Goal: Transaction & Acquisition: Obtain resource

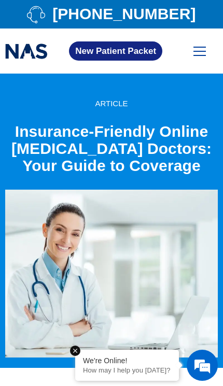
click at [197, 48] on div at bounding box center [199, 48] width 12 height 3
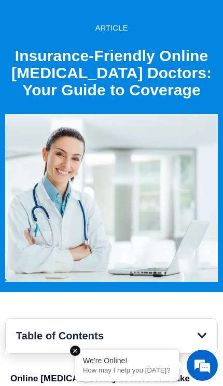
scroll to position [86, 0]
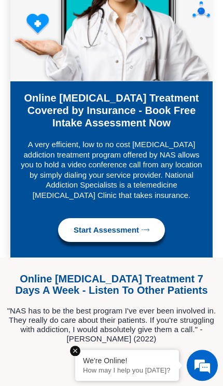
scroll to position [2611, 0]
click at [114, 218] on link "Start Assessment" at bounding box center [111, 230] width 107 height 24
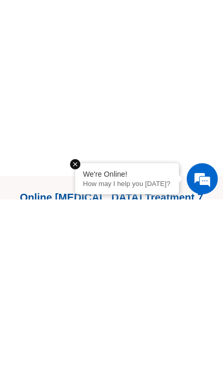
scroll to position [589, 0]
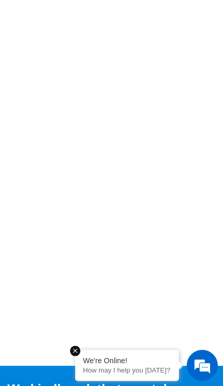
scroll to position [401, 0]
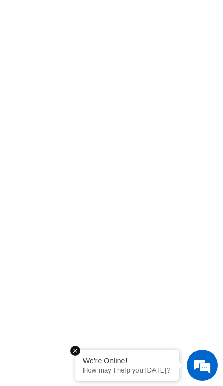
scroll to position [361, 0]
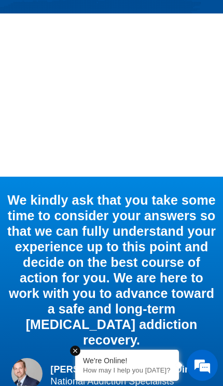
scroll to position [191, 0]
